Goal: Book appointment/travel/reservation

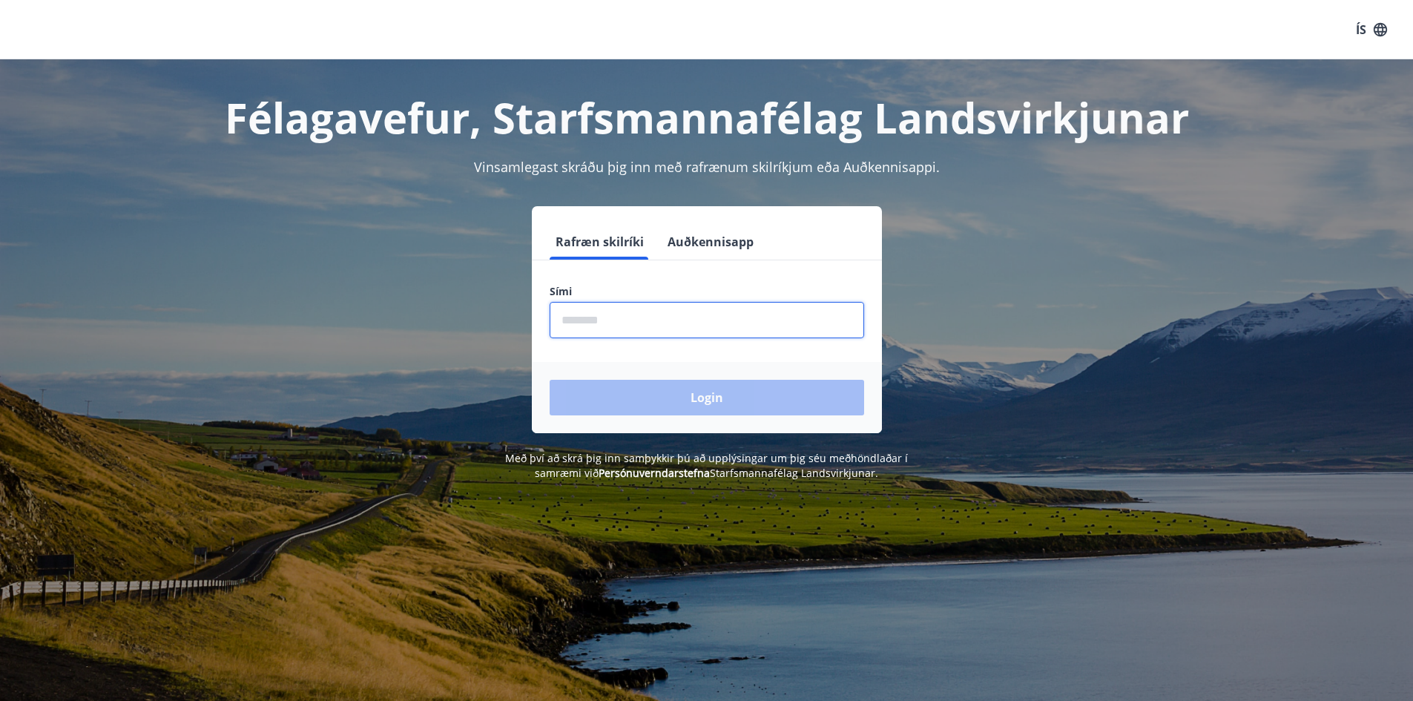
click at [595, 318] on input "phone" at bounding box center [707, 320] width 315 height 36
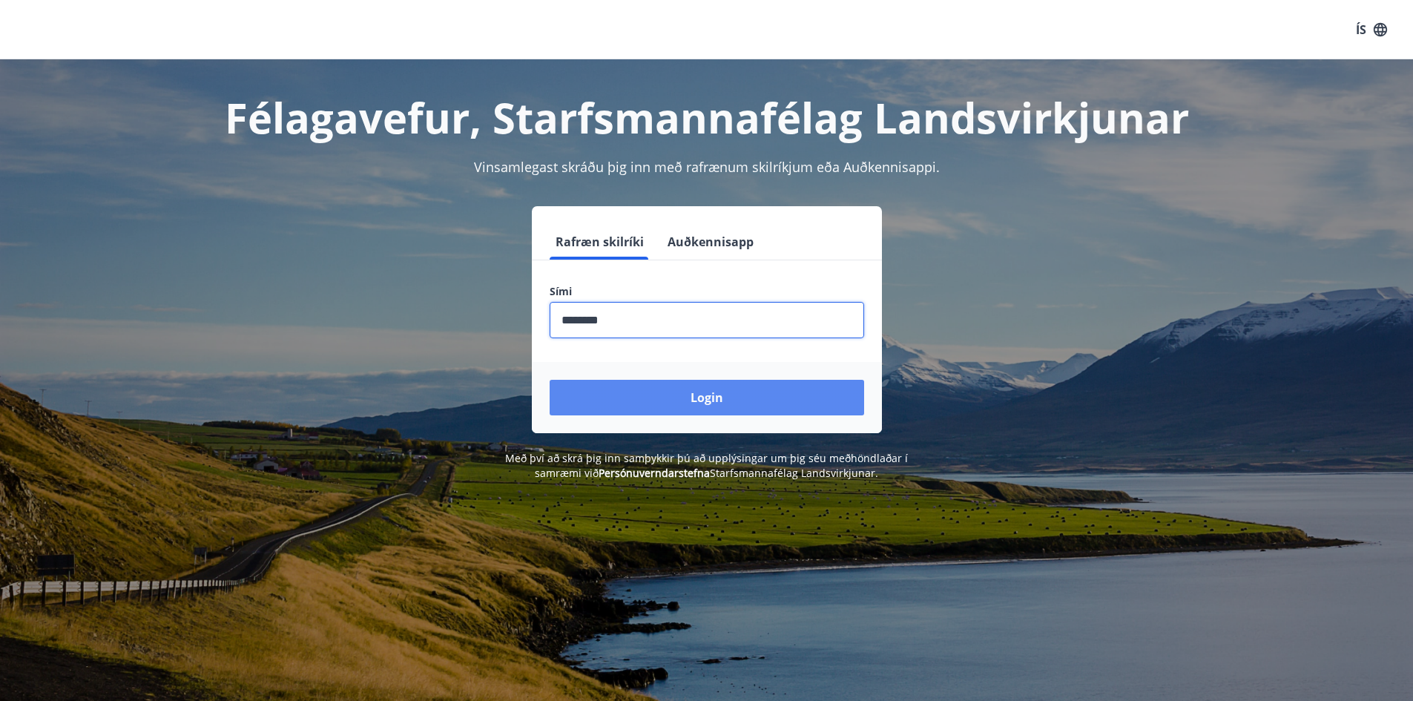
type input "********"
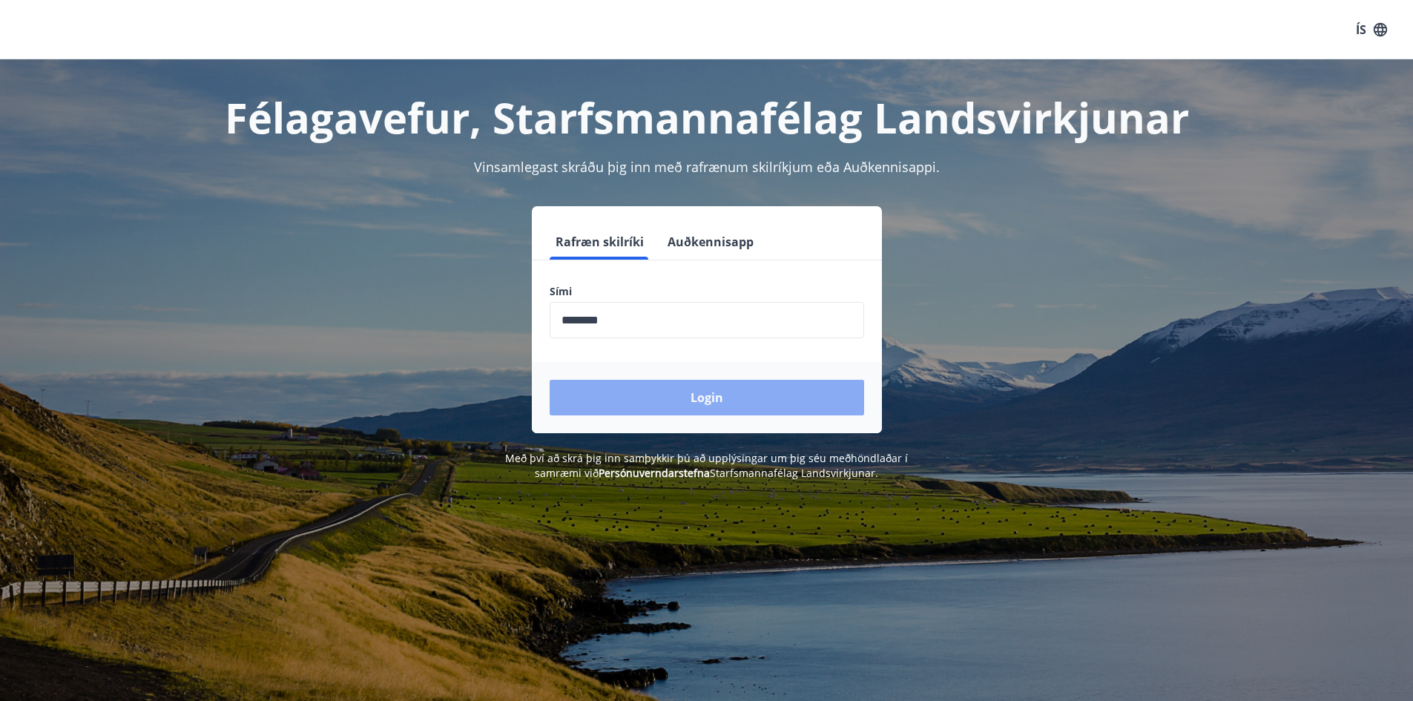
click at [644, 388] on button "Login" at bounding box center [707, 398] width 315 height 36
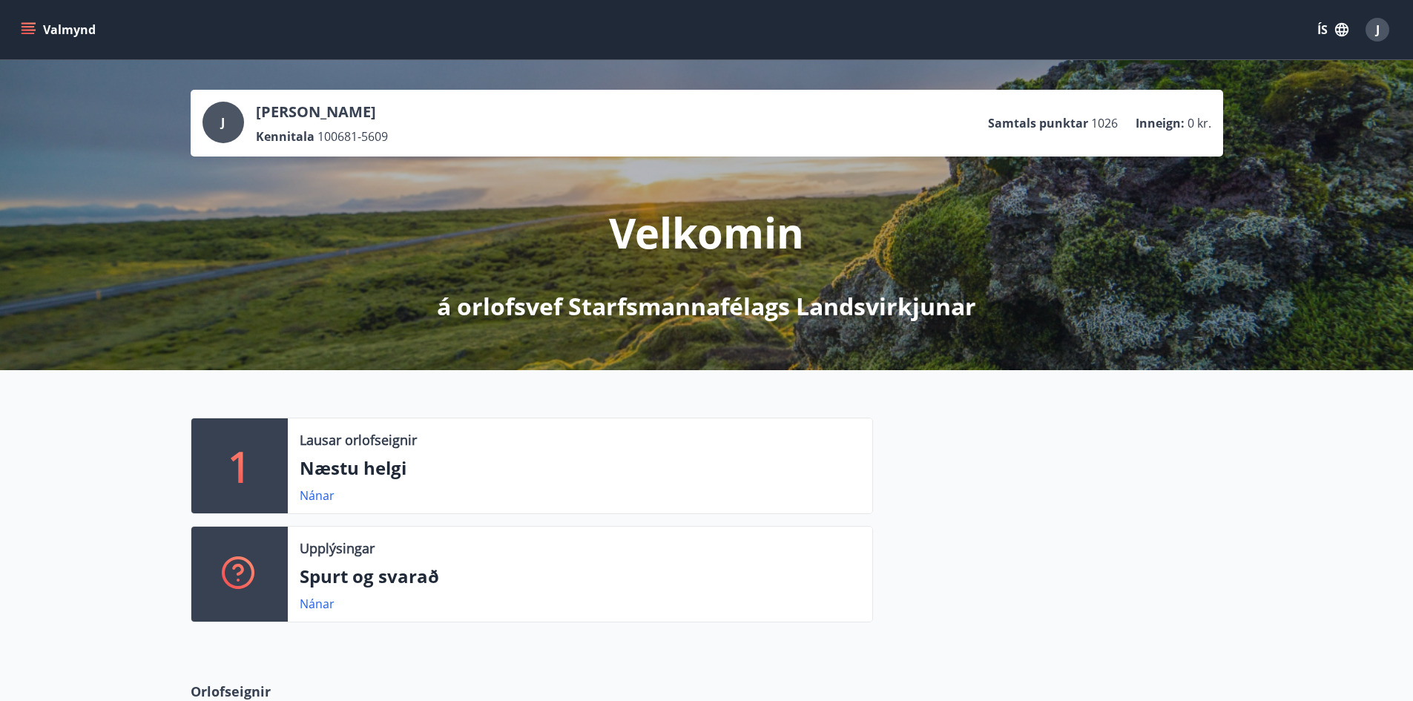
click at [30, 24] on icon "menu" at bounding box center [28, 29] width 15 height 15
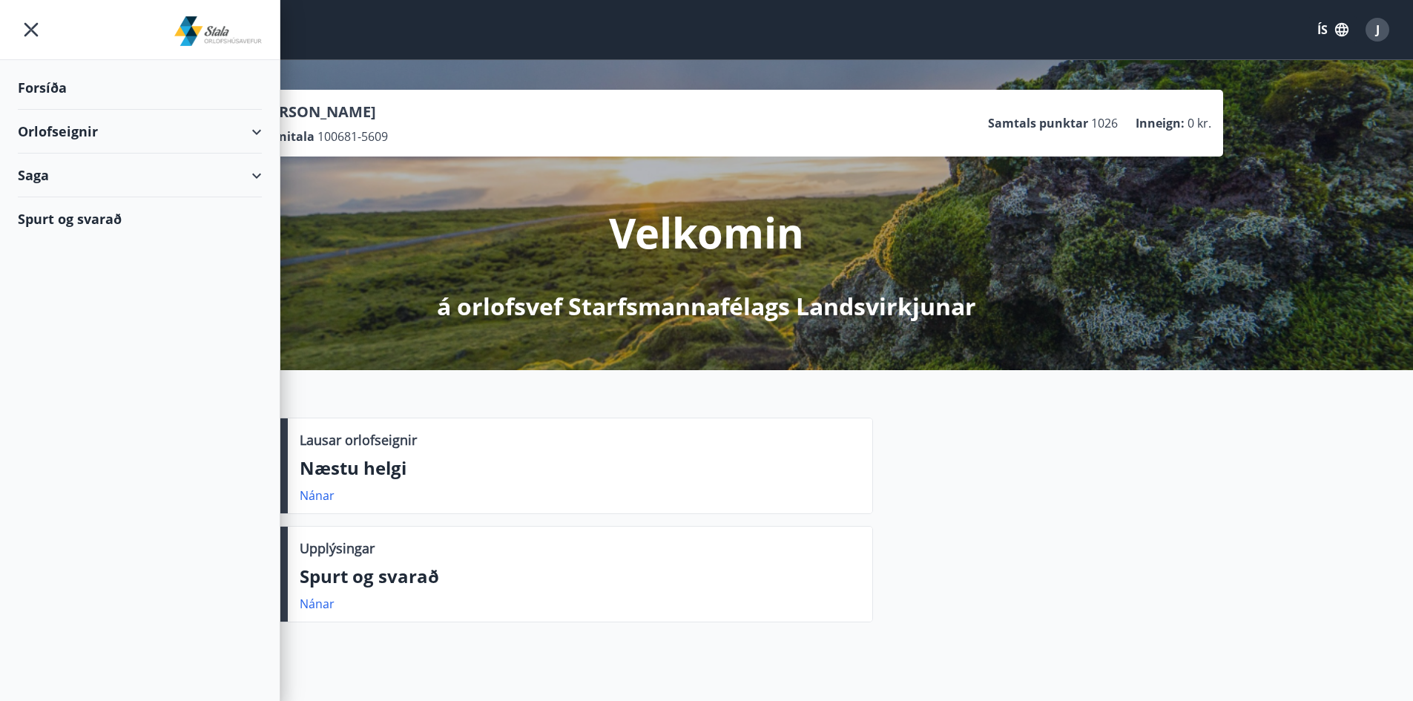
click at [255, 132] on div "Orlofseignir" at bounding box center [140, 132] width 244 height 44
click at [124, 191] on div "Bókunardagatal" at bounding box center [140, 200] width 220 height 31
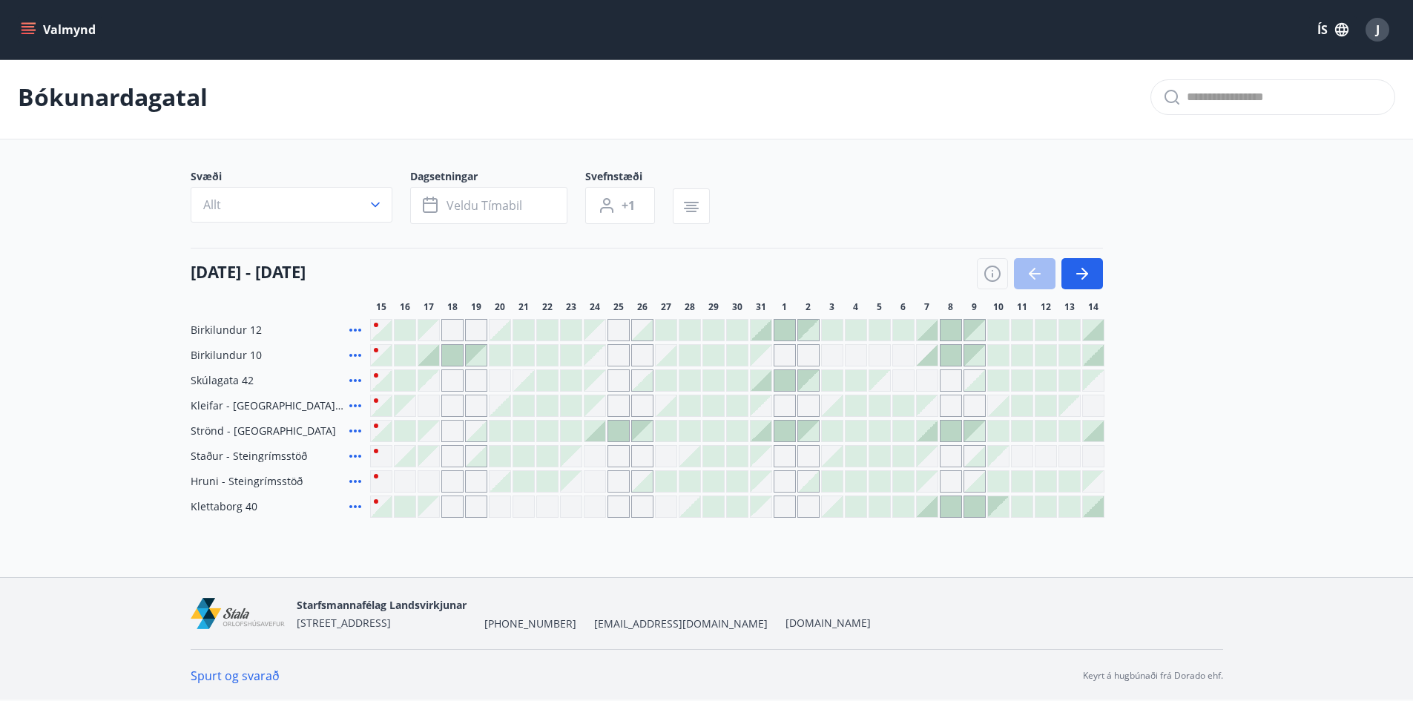
scroll to position [4, 0]
click at [1094, 270] on button "button" at bounding box center [1083, 272] width 42 height 31
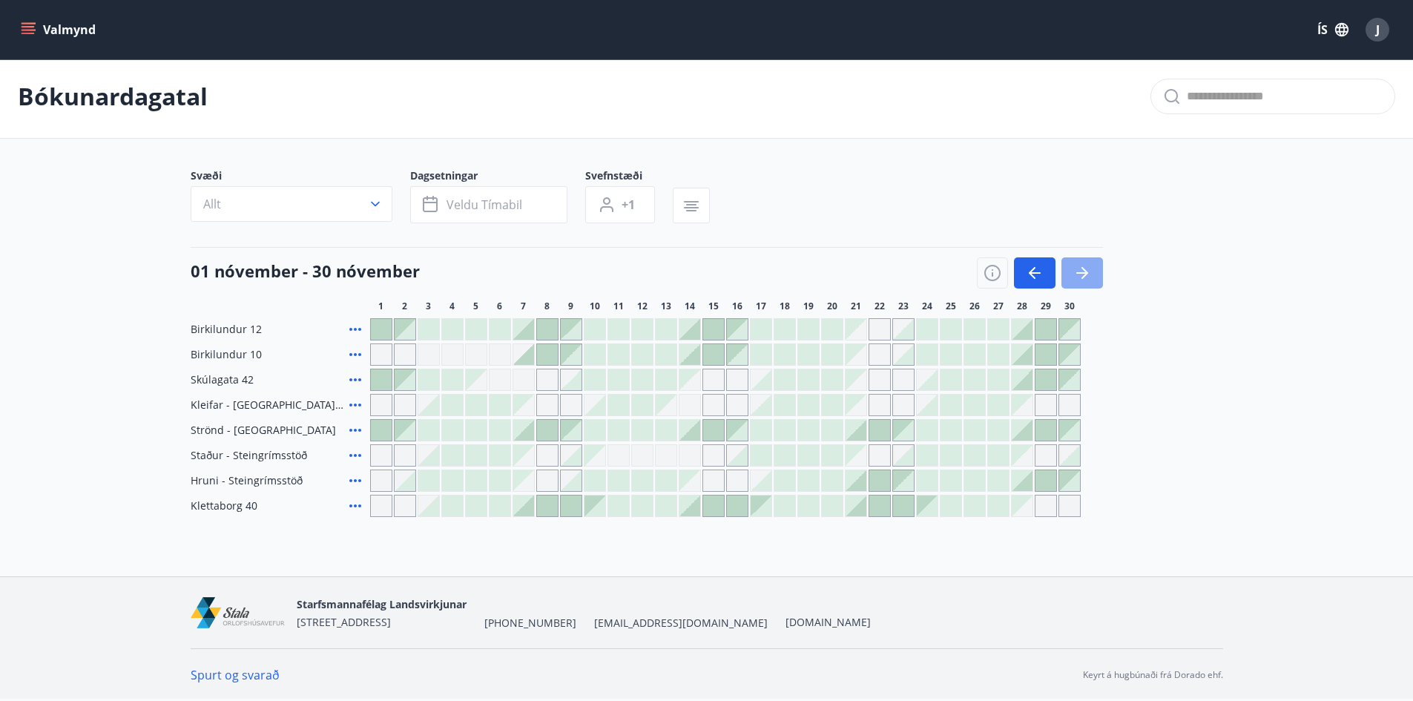
click at [1091, 274] on icon "button" at bounding box center [1082, 273] width 18 height 18
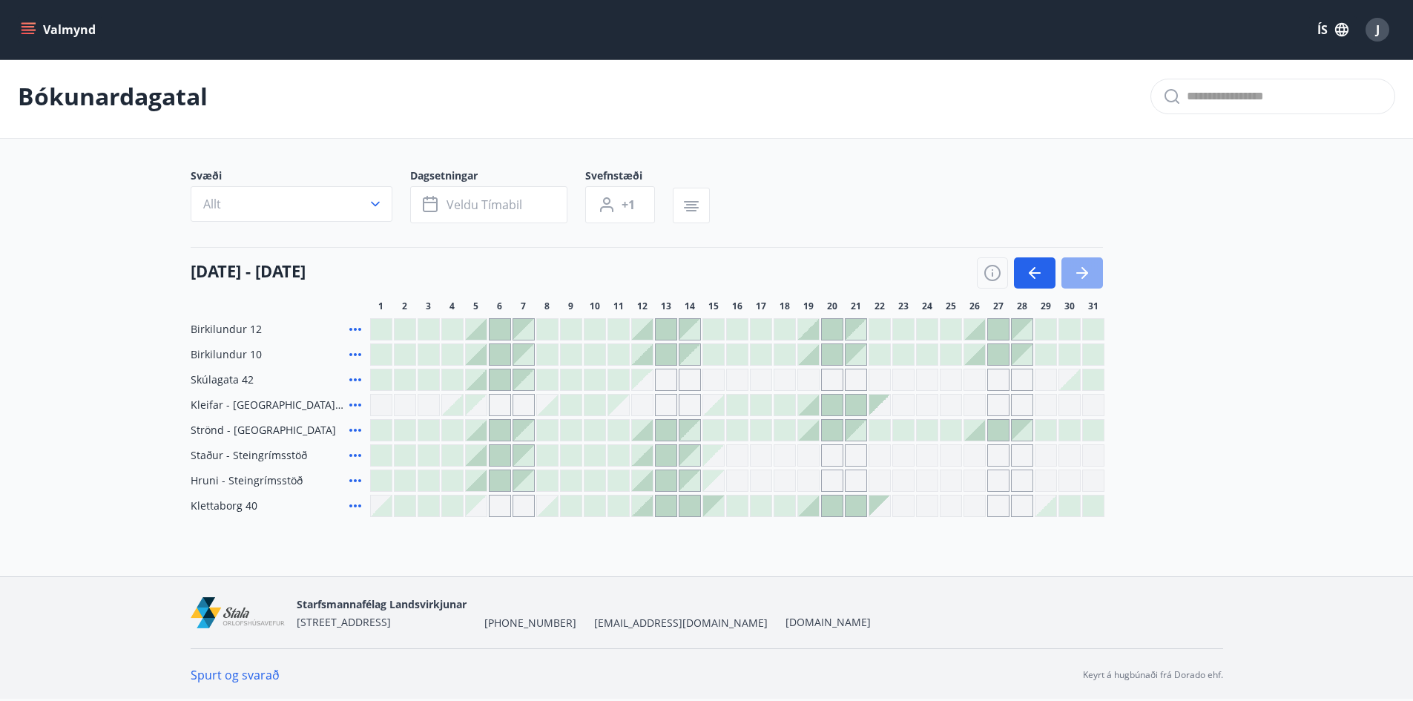
click at [1081, 274] on icon "button" at bounding box center [1082, 273] width 18 height 18
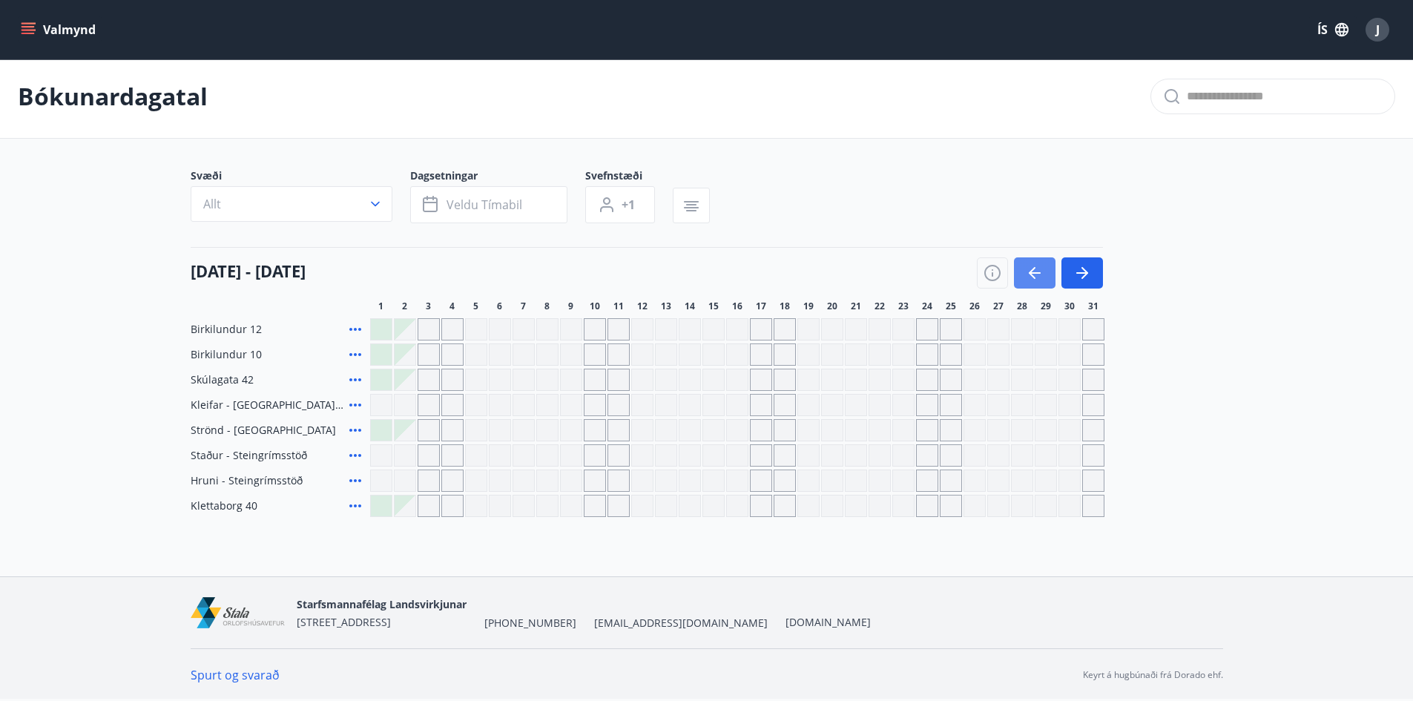
click at [1019, 282] on button "button" at bounding box center [1035, 272] width 42 height 31
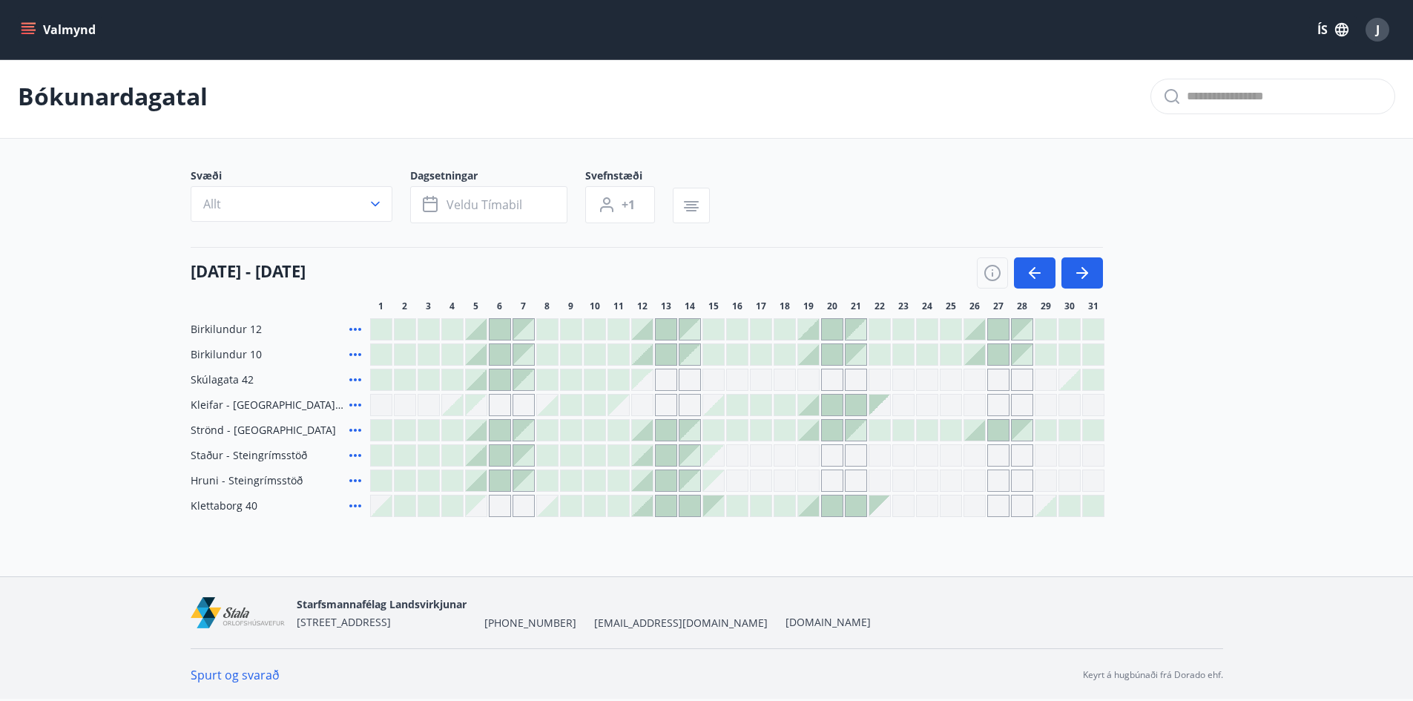
click at [504, 511] on div "Gráir dagar eru ekki bókanlegir" at bounding box center [500, 506] width 22 height 22
click at [696, 510] on div at bounding box center [690, 506] width 21 height 21
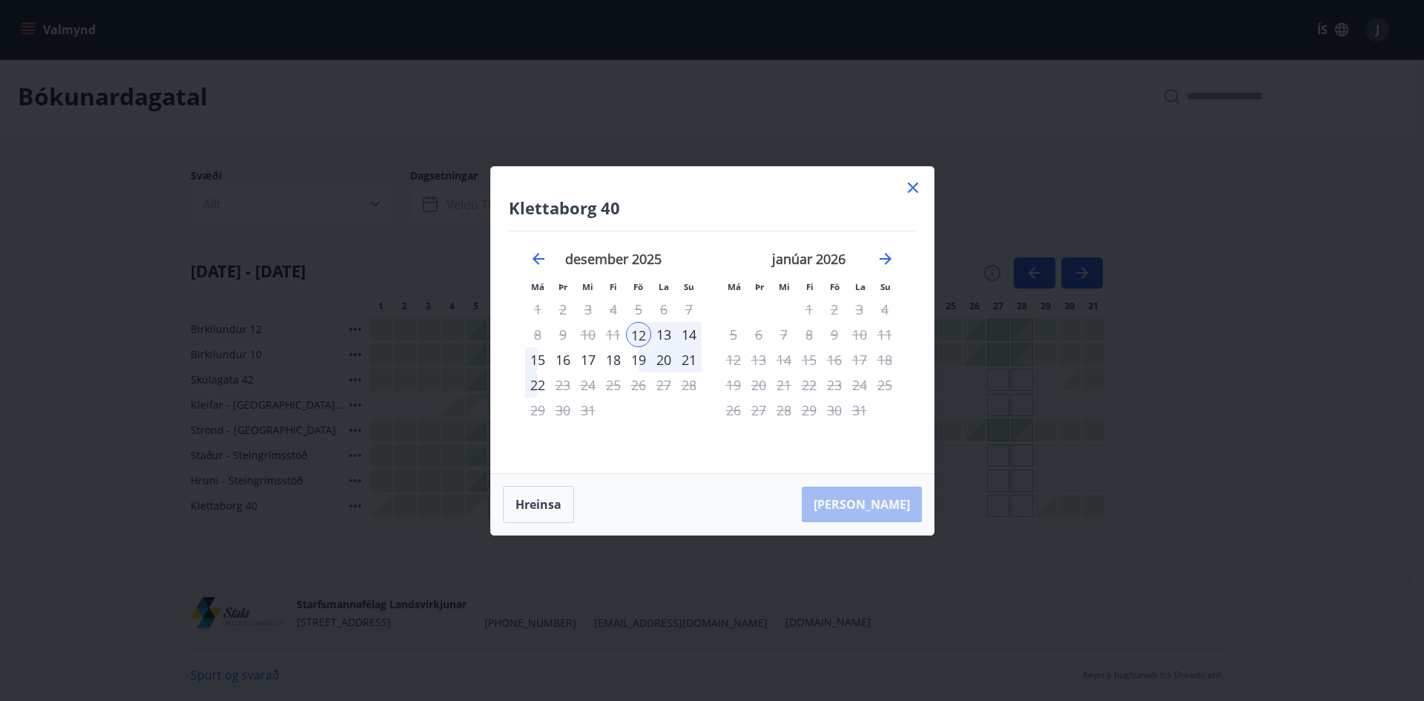
click at [922, 191] on div "Klettaborg 40 Má Þr Mi Fi Fö La Su Má Þr Mi Fi Fö La Su [DATE] 1 2 3 4 5 6 7 8 …" at bounding box center [712, 320] width 443 height 306
click at [920, 190] on icon at bounding box center [913, 188] width 18 height 18
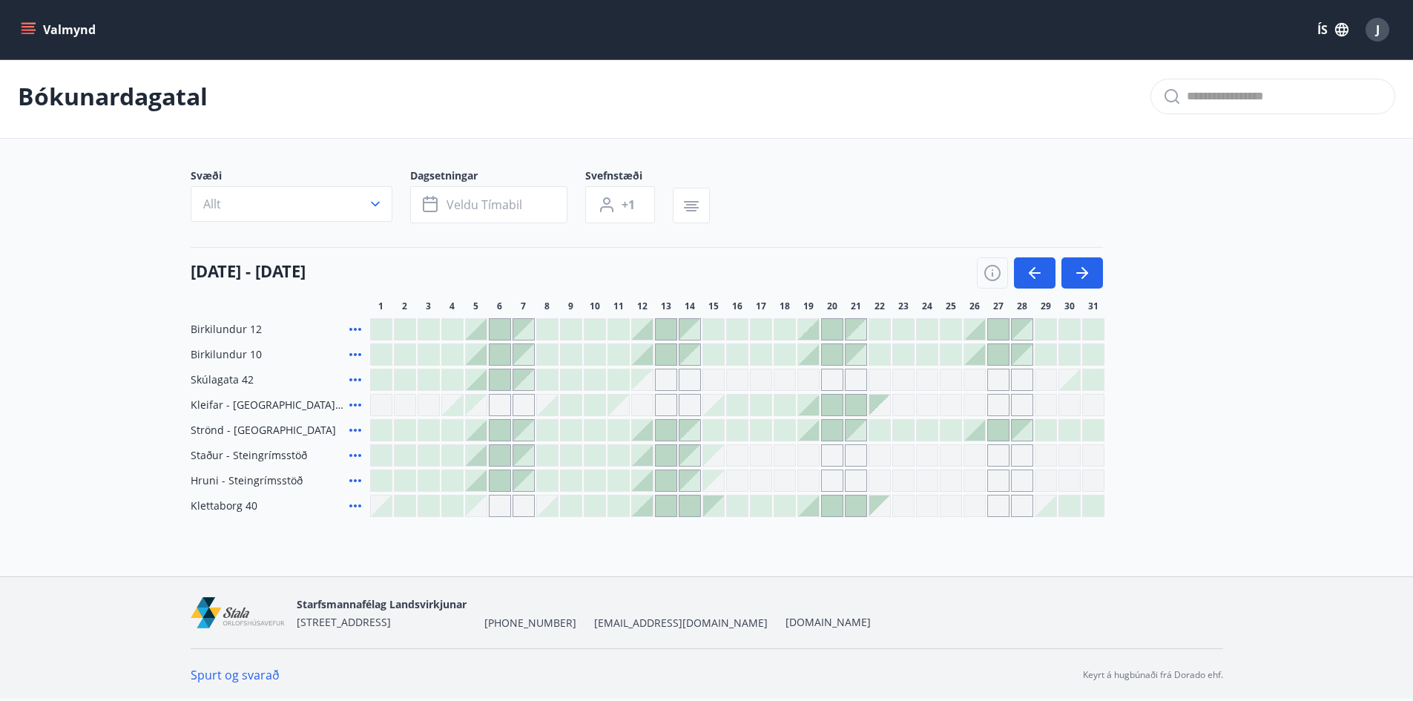
click at [939, 122] on div "Bókunardagatal" at bounding box center [706, 97] width 1413 height 84
click at [1077, 114] on div "Bókunardagatal" at bounding box center [706, 97] width 1413 height 84
